Goal: Check status: Check status

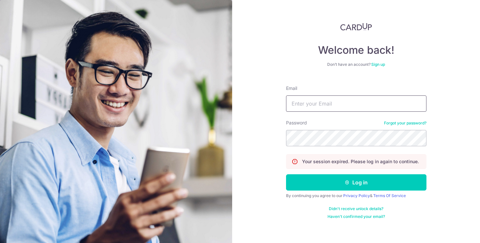
click at [300, 103] on input "Email" at bounding box center [356, 104] width 140 height 16
type input "[EMAIL_ADDRESS][DOMAIN_NAME]"
click at [286, 175] on button "Log in" at bounding box center [356, 183] width 140 height 16
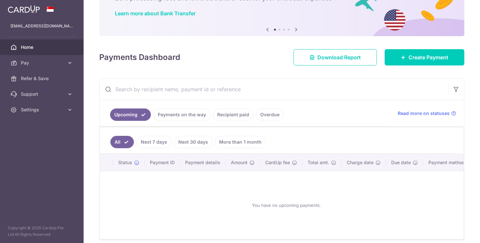
scroll to position [47, 0]
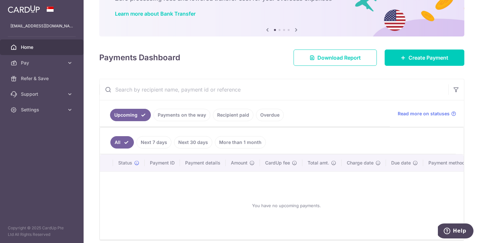
click at [201, 143] on link "Next 30 days" at bounding box center [193, 142] width 38 height 12
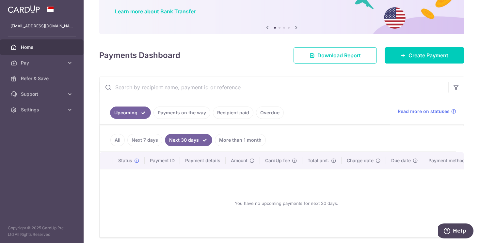
click at [224, 112] on link "Recipient paid" at bounding box center [233, 113] width 40 height 12
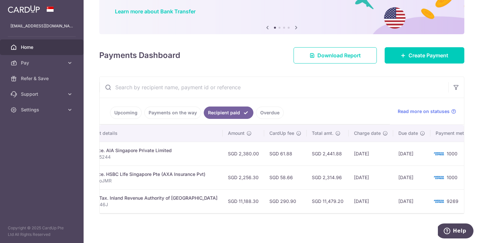
scroll to position [0, 0]
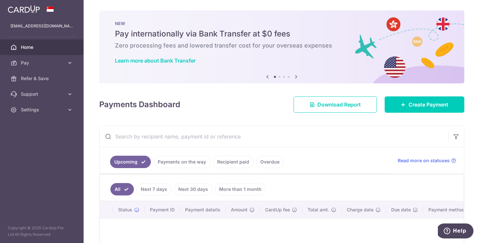
click at [231, 160] on link "Recipient paid" at bounding box center [233, 162] width 40 height 12
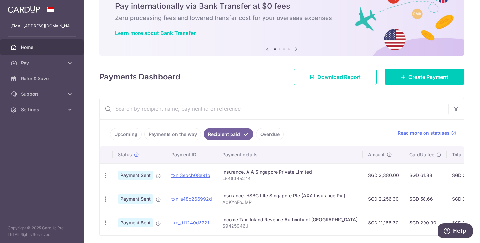
scroll to position [51, 0]
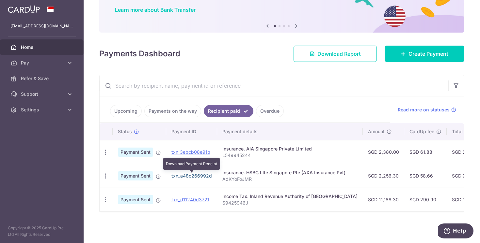
click at [204, 176] on link "txn_a48c266992d" at bounding box center [191, 176] width 40 height 6
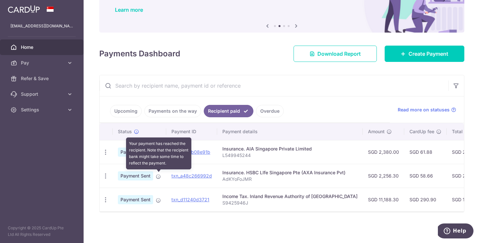
click at [157, 178] on icon at bounding box center [158, 176] width 5 height 5
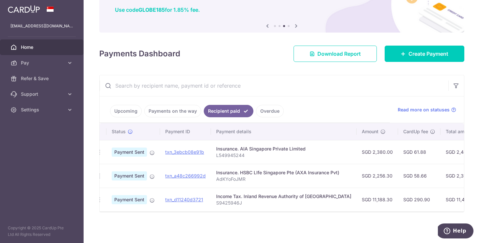
scroll to position [0, 7]
click at [221, 179] on p "AdKYoFoJMR" at bounding box center [283, 179] width 135 height 7
